Goal: Use online tool/utility: Utilize a website feature to perform a specific function

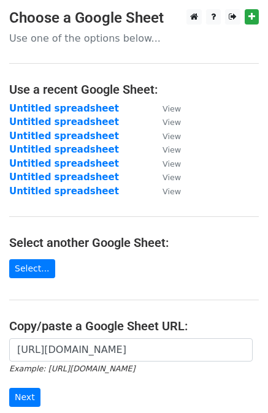
scroll to position [0, 272]
type input "[URL][DOMAIN_NAME]"
click at [22, 398] on input "Next" at bounding box center [24, 397] width 31 height 19
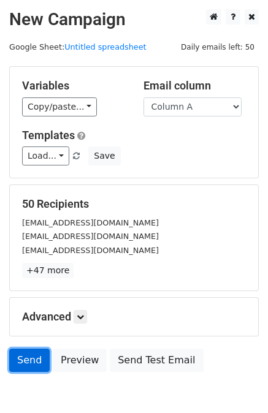
click at [34, 359] on link "Send" at bounding box center [29, 360] width 40 height 23
